Goal: Navigation & Orientation: Find specific page/section

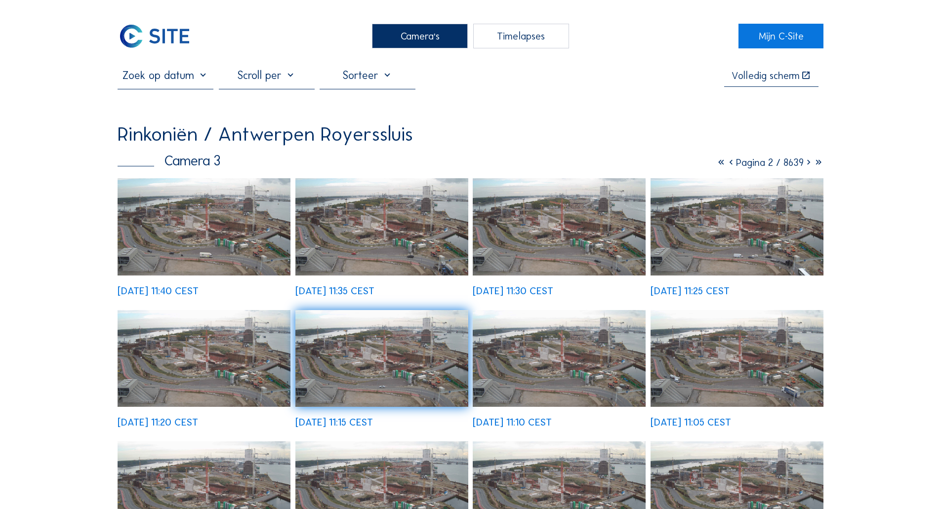
drag, startPoint x: 0, startPoint y: 0, endPoint x: 170, endPoint y: 38, distance: 174.1
click at [170, 38] on img at bounding box center [155, 36] width 74 height 25
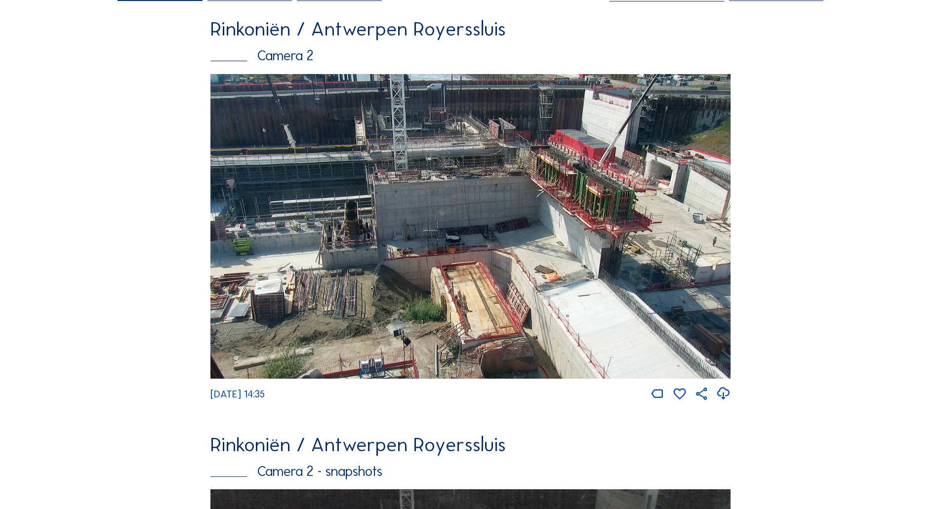
scroll to position [148, 0]
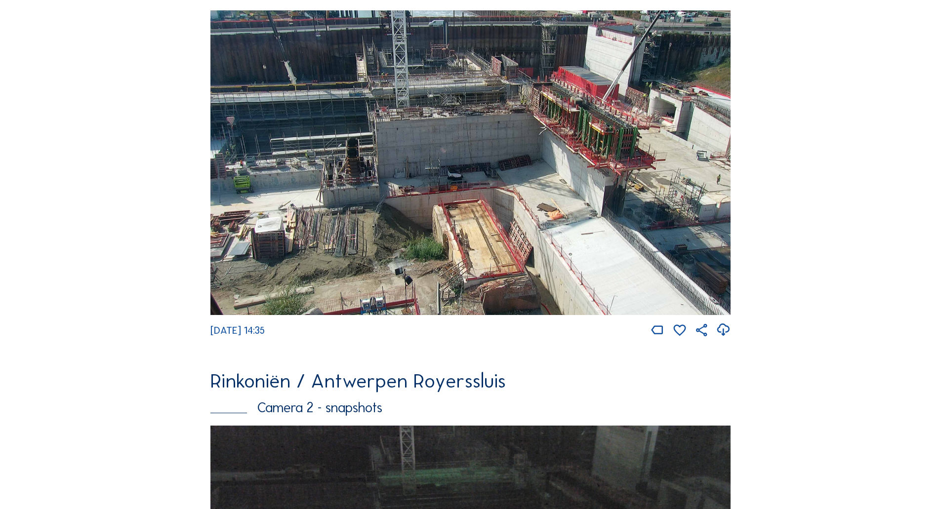
click at [287, 120] on img at bounding box center [471, 162] width 520 height 305
click at [330, 167] on img at bounding box center [471, 162] width 520 height 305
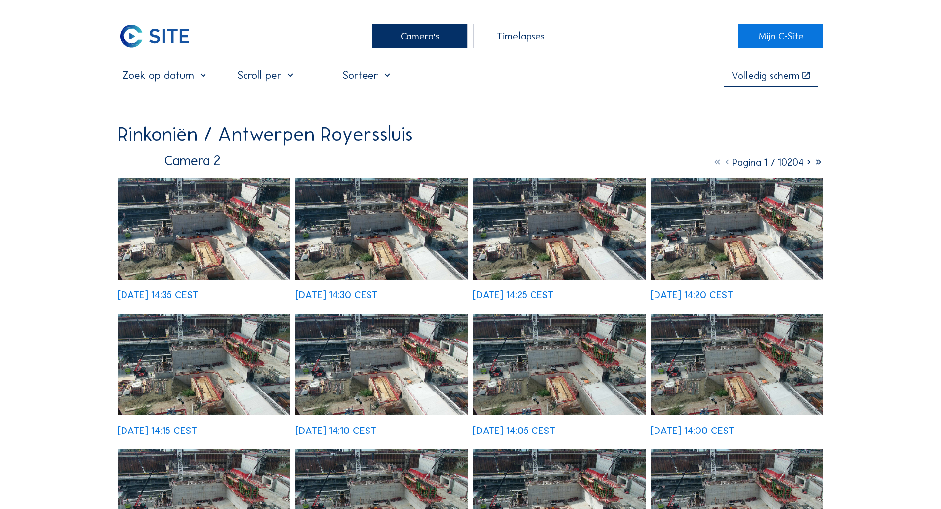
click at [174, 215] on img at bounding box center [204, 228] width 173 height 101
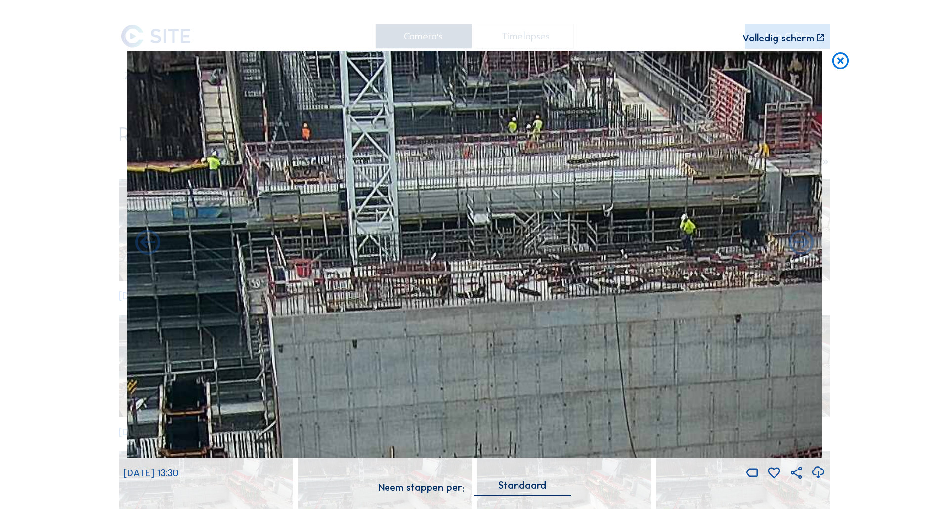
drag, startPoint x: 395, startPoint y: 170, endPoint x: 392, endPoint y: 316, distance: 146.8
